Goal: Transaction & Acquisition: Purchase product/service

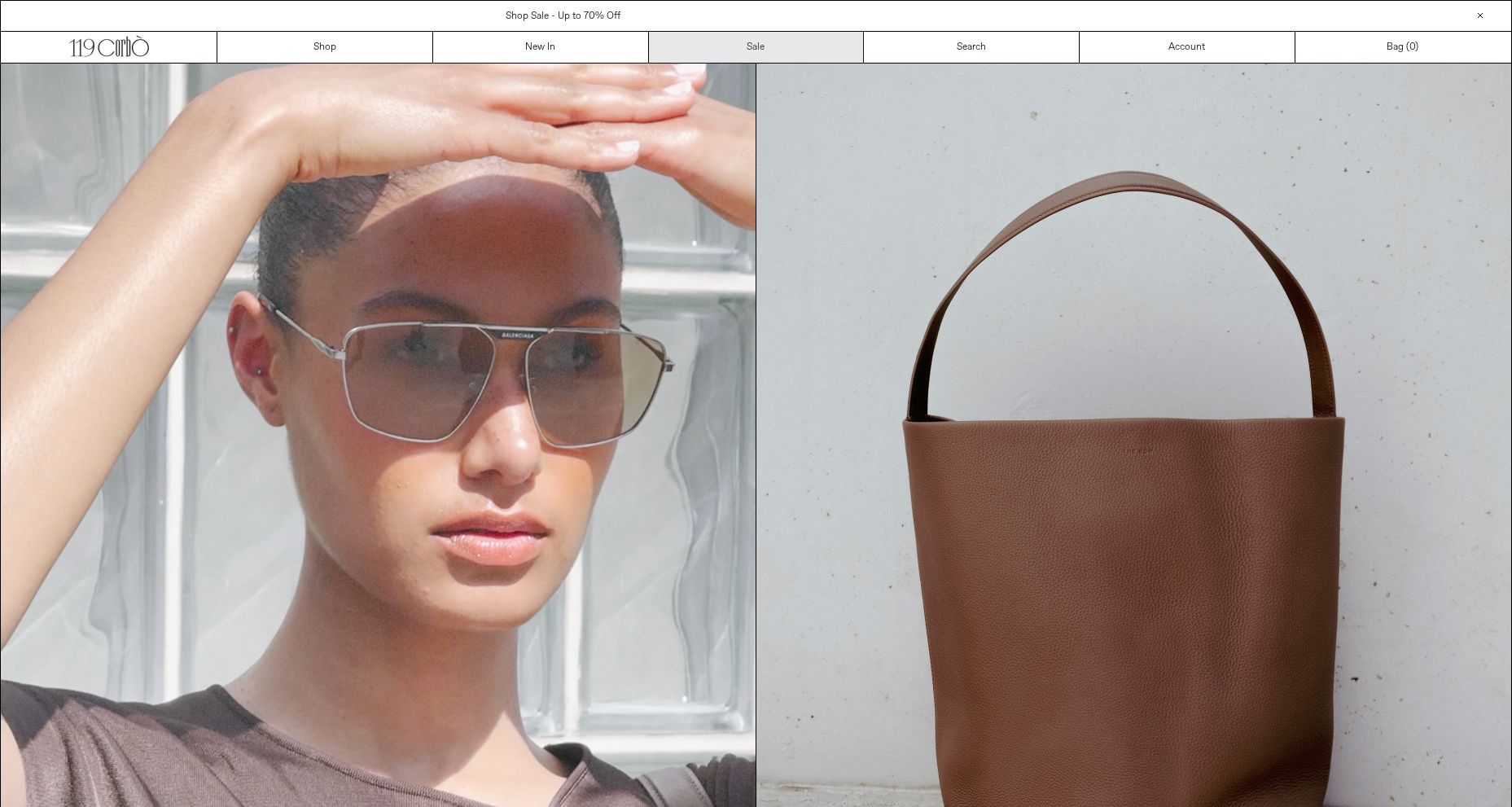
click at [767, 47] on link "Sale" at bounding box center [756, 47] width 216 height 31
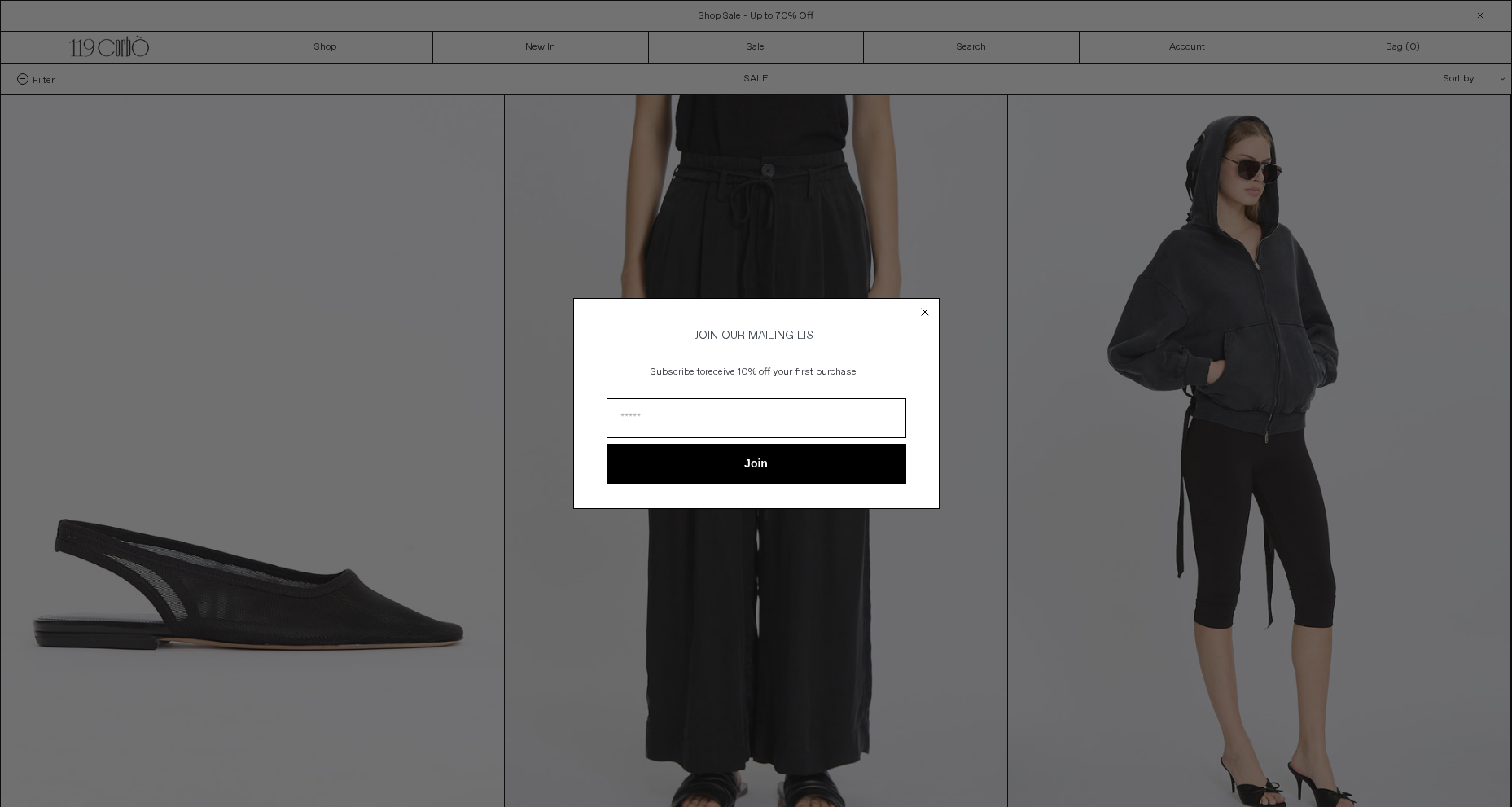
scroll to position [326, 0]
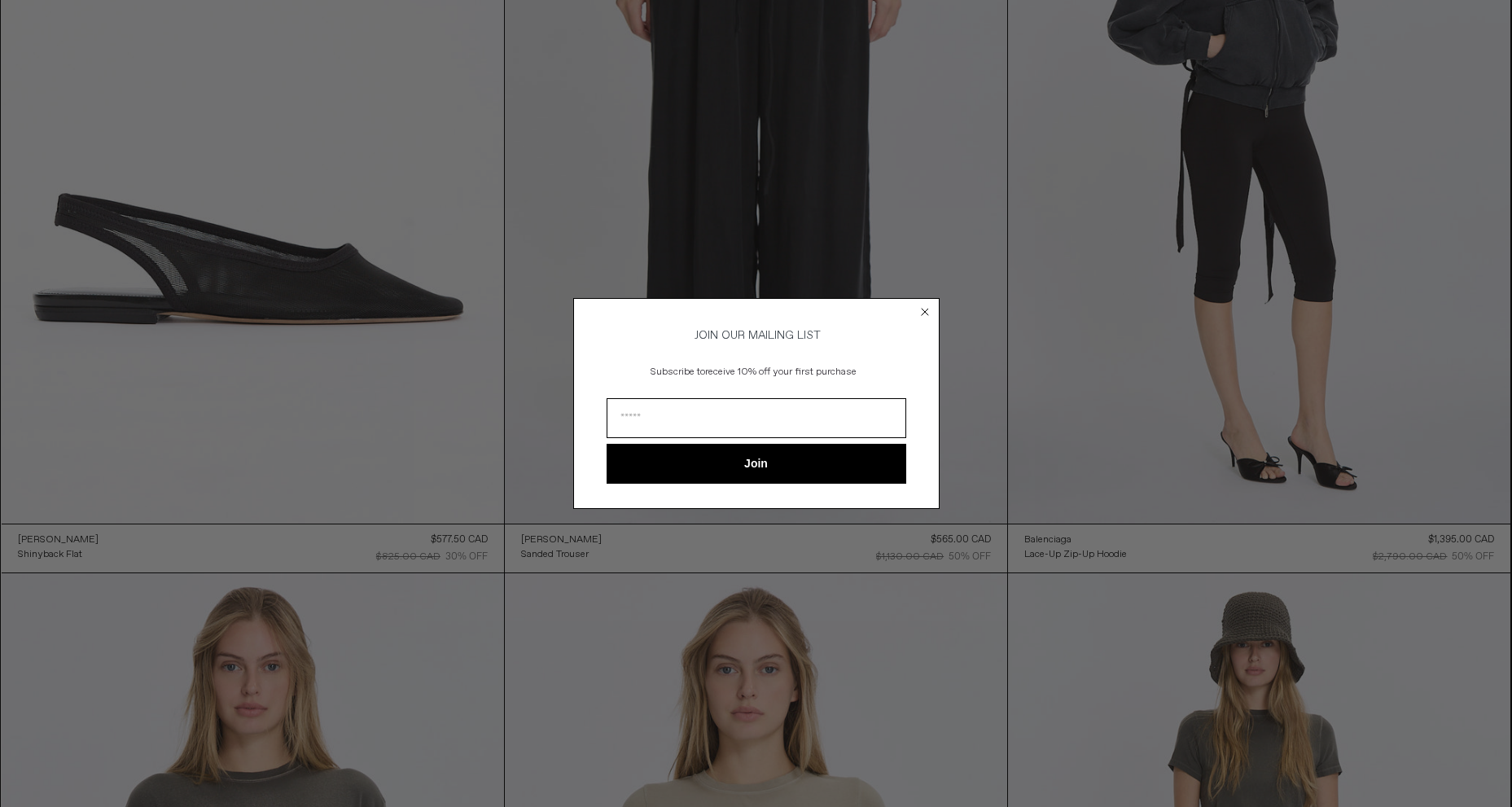
click at [925, 305] on circle "Close dialog" at bounding box center [925, 312] width 15 height 15
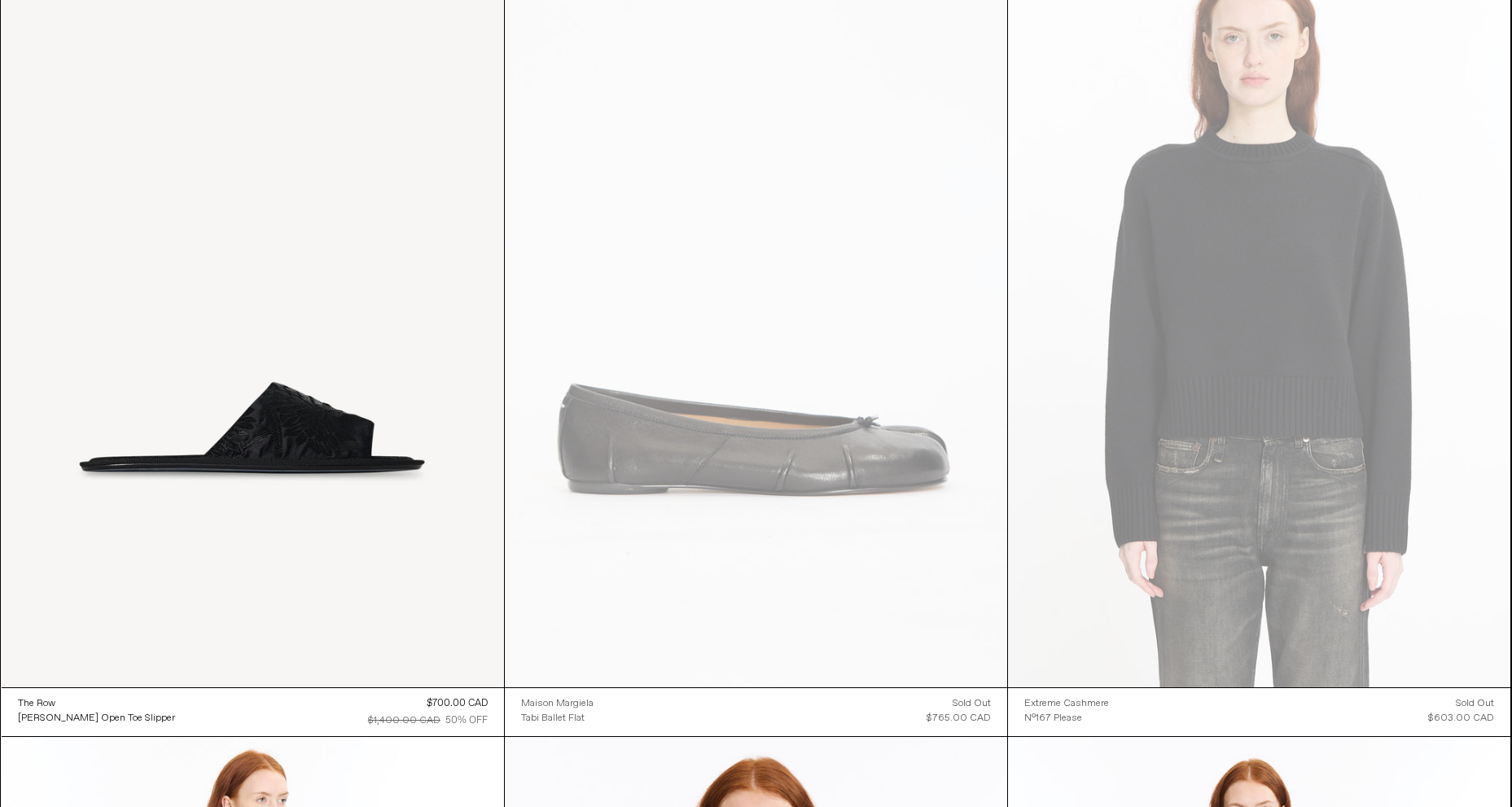
scroll to position [38782, 0]
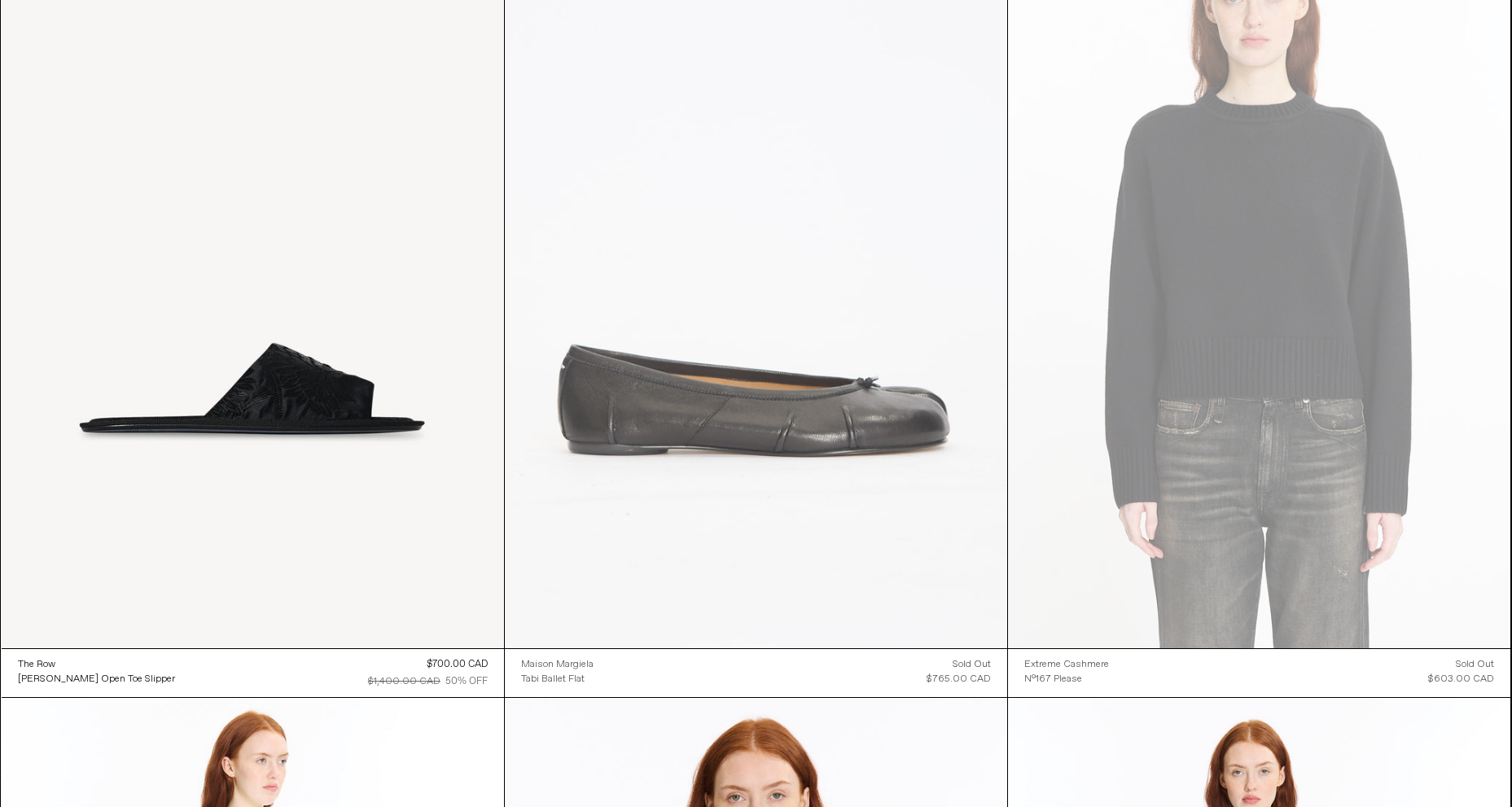
click at [857, 432] on at bounding box center [756, 271] width 503 height 754
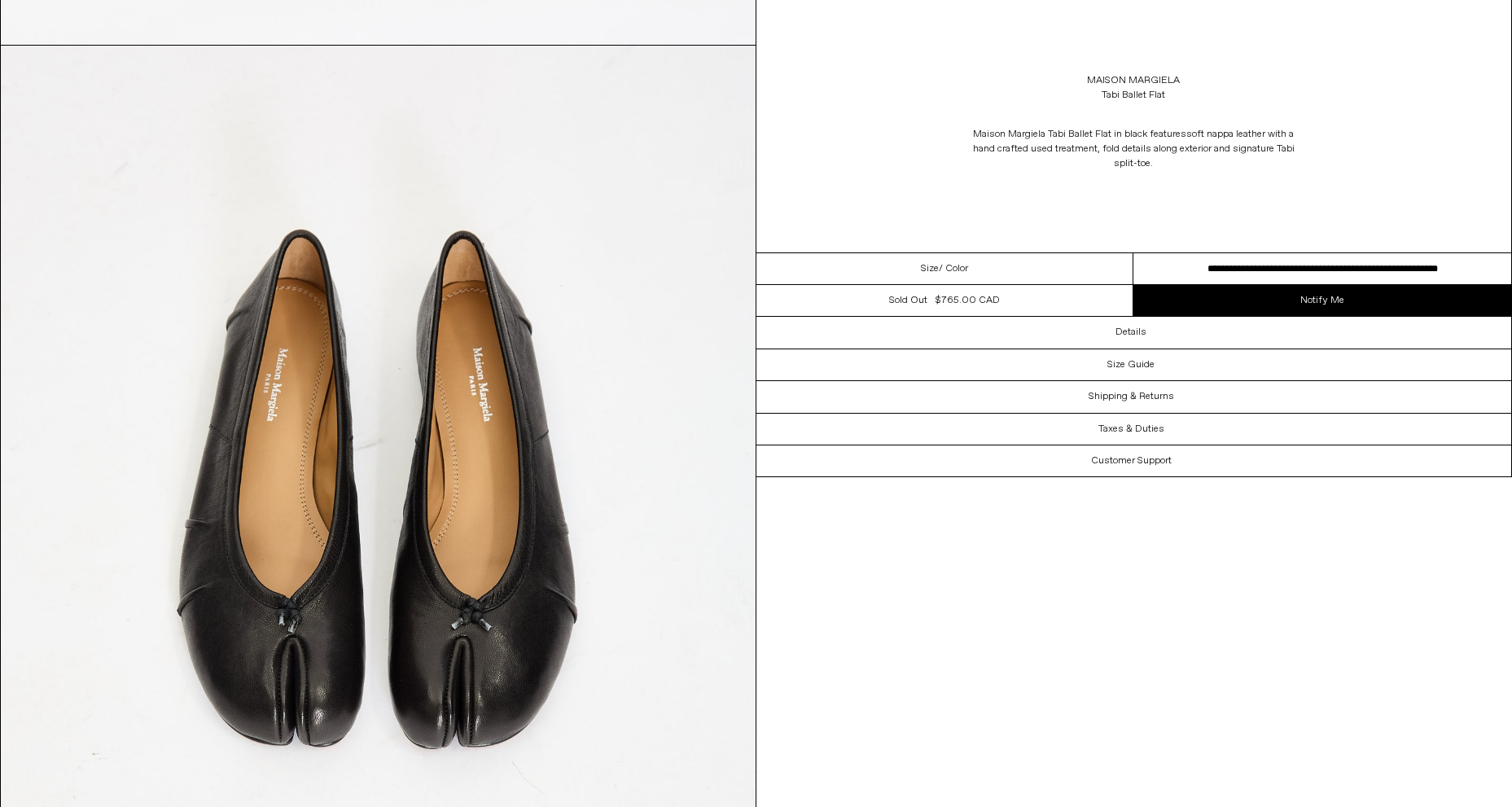
scroll to position [1140, 0]
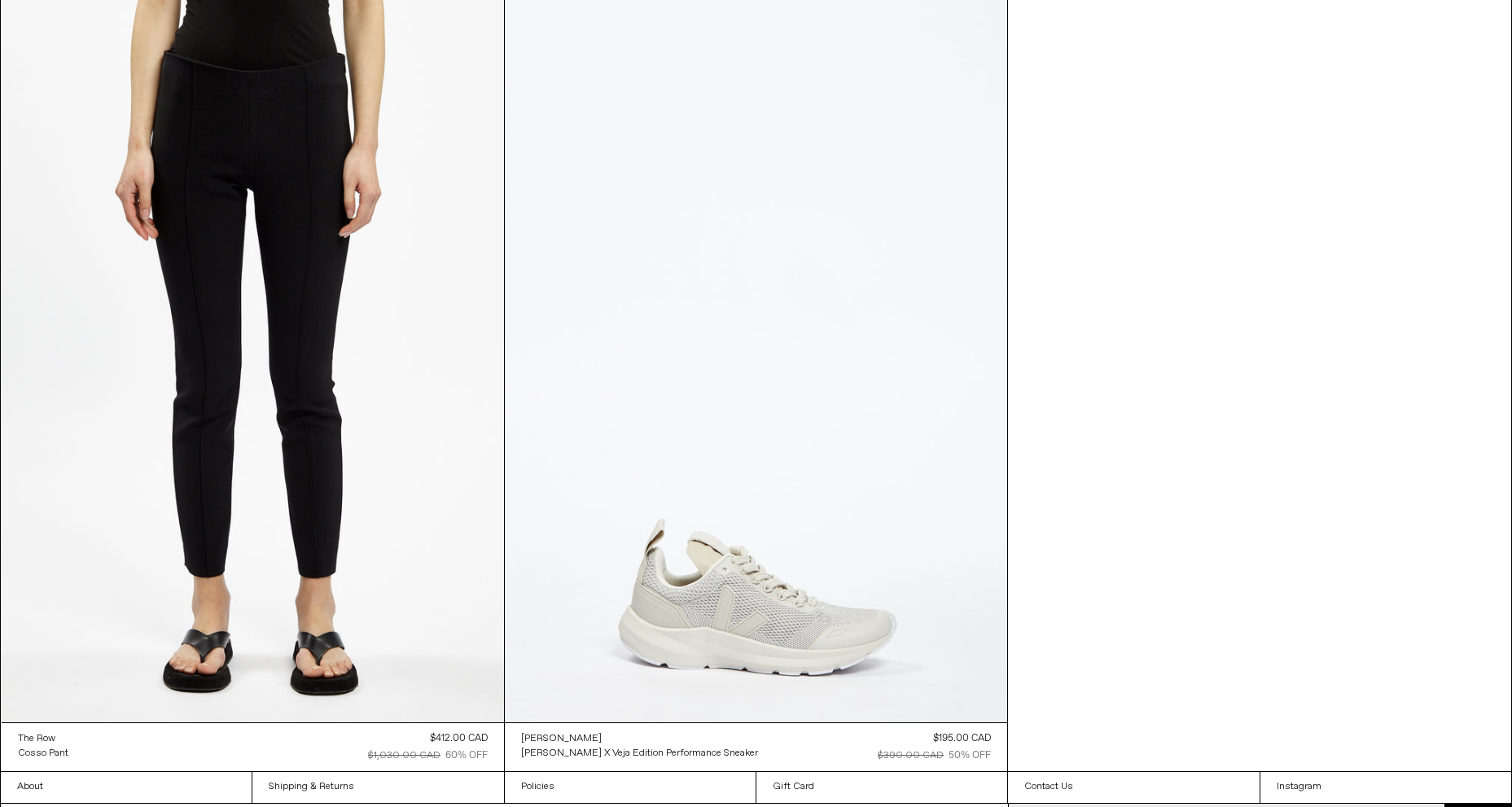
scroll to position [71692, 0]
